Goal: Task Accomplishment & Management: Manage account settings

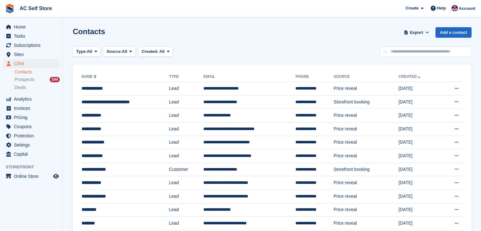
click at [38, 47] on span "Subscriptions" at bounding box center [33, 45] width 38 height 9
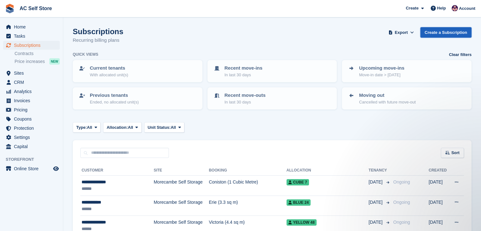
click at [446, 33] on link "Create a Subscription" at bounding box center [446, 32] width 51 height 10
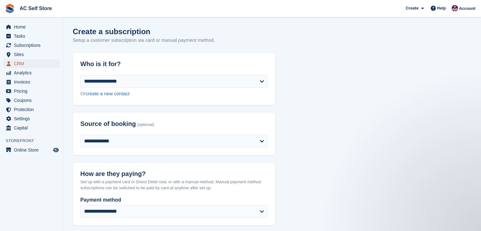
click at [20, 62] on span "CRM" at bounding box center [33, 63] width 38 height 9
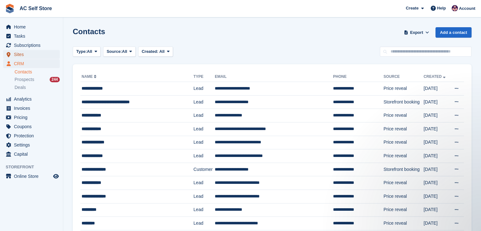
click at [38, 53] on span "Sites" at bounding box center [33, 54] width 38 height 9
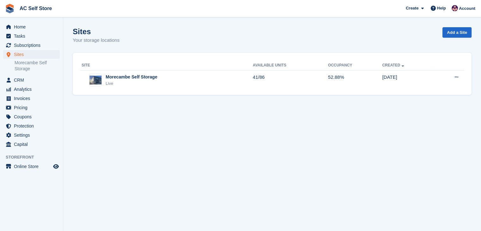
click at [139, 93] on div "Site Available Units Occupancy Created Morecambe Self Storage Live 41/86 52.88%…" at bounding box center [272, 74] width 399 height 42
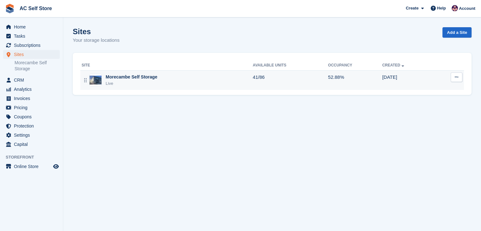
click at [138, 86] on div "Live" at bounding box center [132, 83] width 52 height 6
